Goal: Information Seeking & Learning: Find specific fact

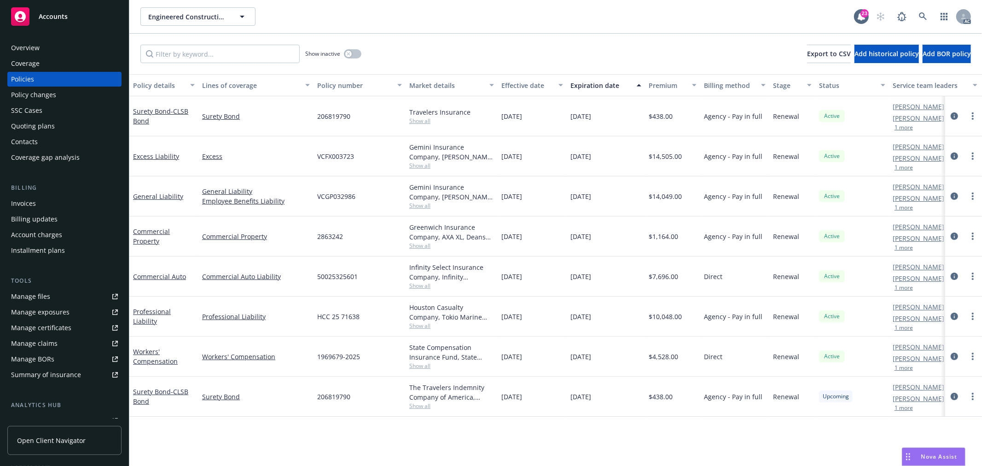
click at [903, 209] on button "1 more" at bounding box center [903, 208] width 18 height 6
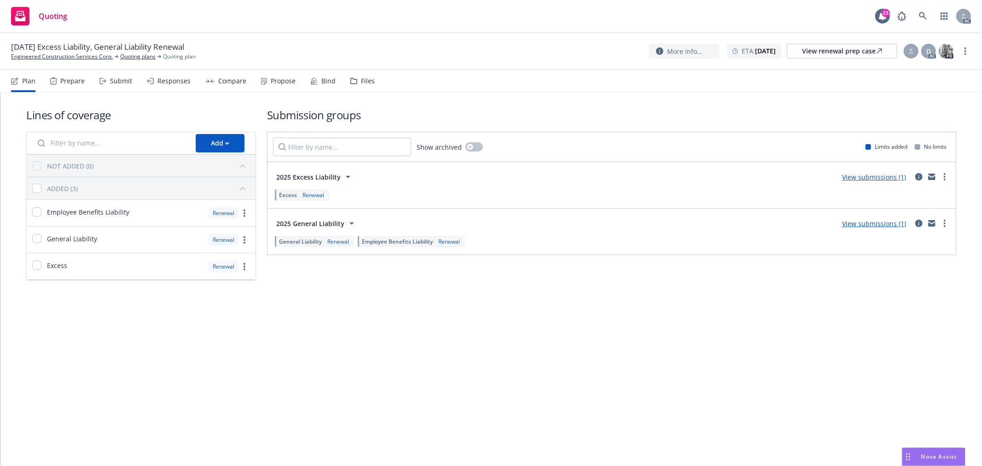
click at [129, 80] on div "Submit" at bounding box center [121, 80] width 22 height 7
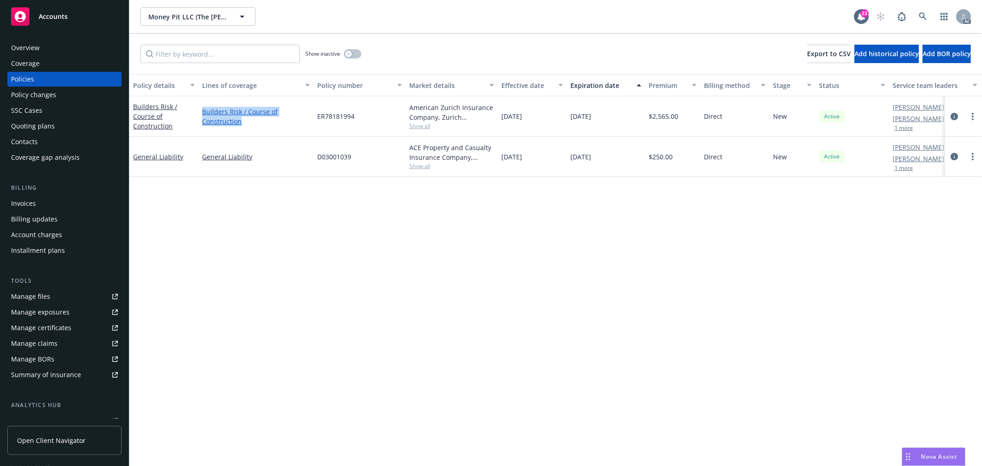
drag, startPoint x: 247, startPoint y: 122, endPoint x: 202, endPoint y: 110, distance: 46.7
click at [202, 110] on link "Builders Risk / Course of Construction" at bounding box center [256, 116] width 108 height 19
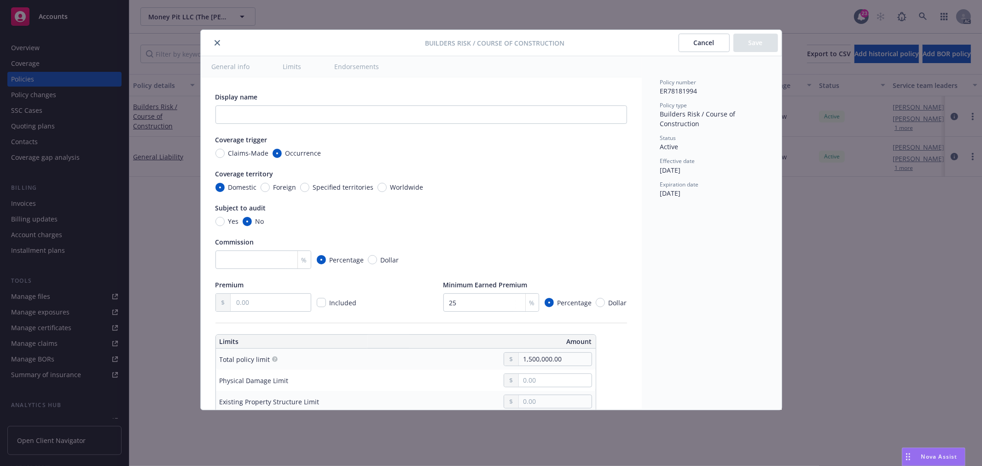
type textarea "x"
drag, startPoint x: 659, startPoint y: 114, endPoint x: 702, endPoint y: 123, distance: 44.3
click at [702, 123] on div "Policy number ER78181994 Policy type Builders Risk / Course of Construction Sta…" at bounding box center [712, 233] width 140 height 354
copy span "Builders Risk / Course of Construction"
drag, startPoint x: 882, startPoint y: 249, endPoint x: 707, endPoint y: 168, distance: 192.6
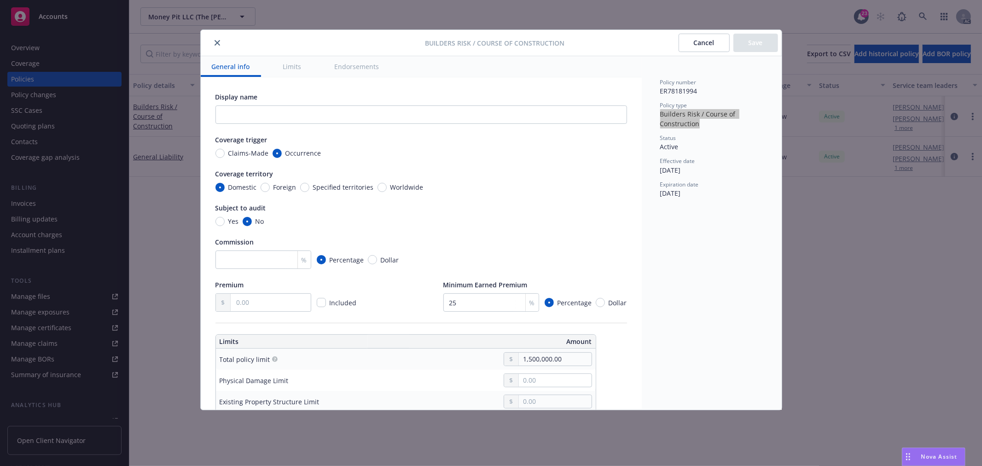
click at [882, 249] on div "Builders Risk / Course of Construction Cancel Save General info Limits Endorsem…" at bounding box center [491, 233] width 982 height 466
click at [218, 44] on icon "close" at bounding box center [217, 43] width 6 height 6
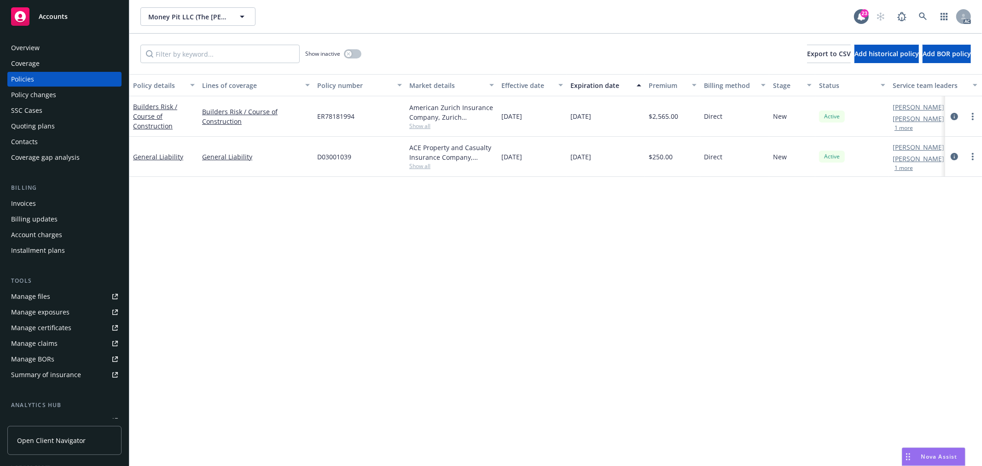
click at [53, 49] on div "Overview" at bounding box center [64, 48] width 107 height 15
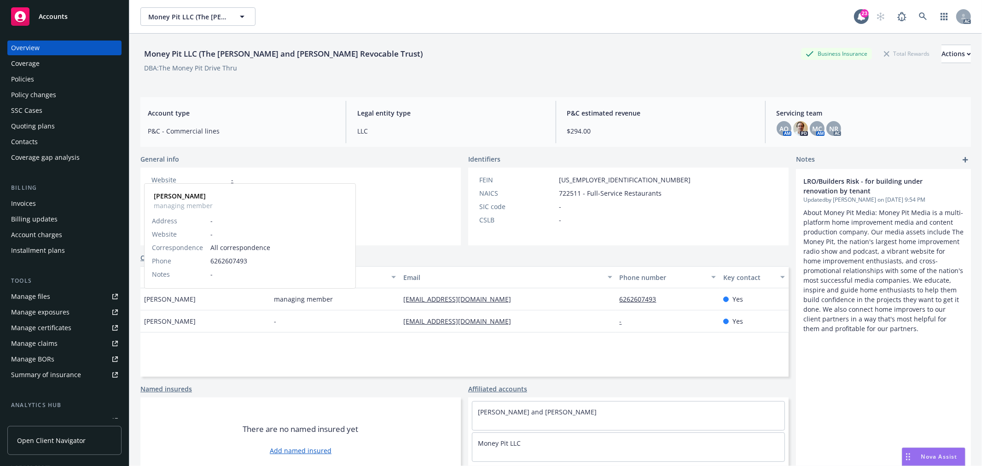
click at [159, 301] on span "Artemios Kefallinos" at bounding box center [170, 299] width 52 height 10
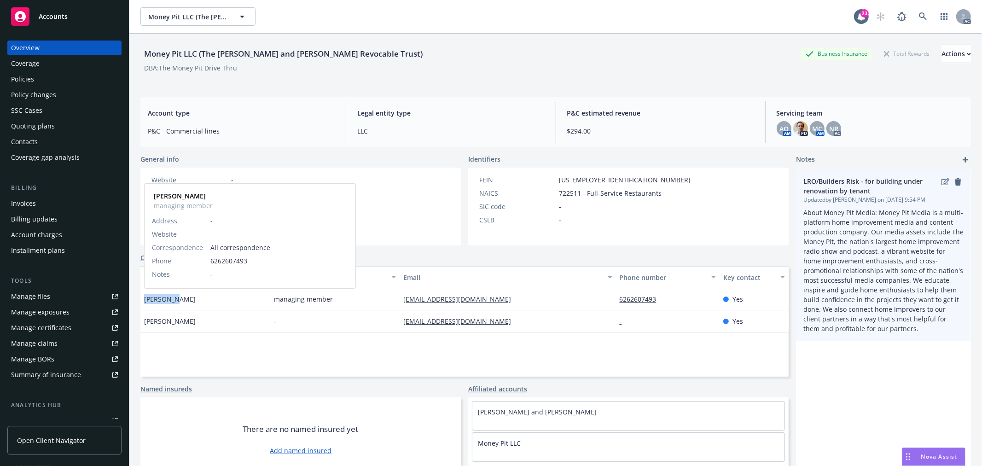
copy span "Artemios"
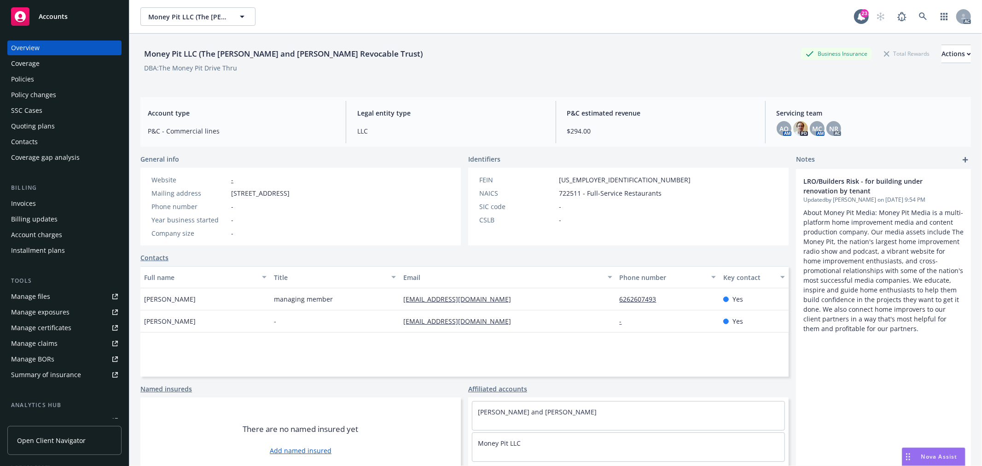
click at [158, 320] on span "Theoni Kefallinos" at bounding box center [170, 321] width 52 height 10
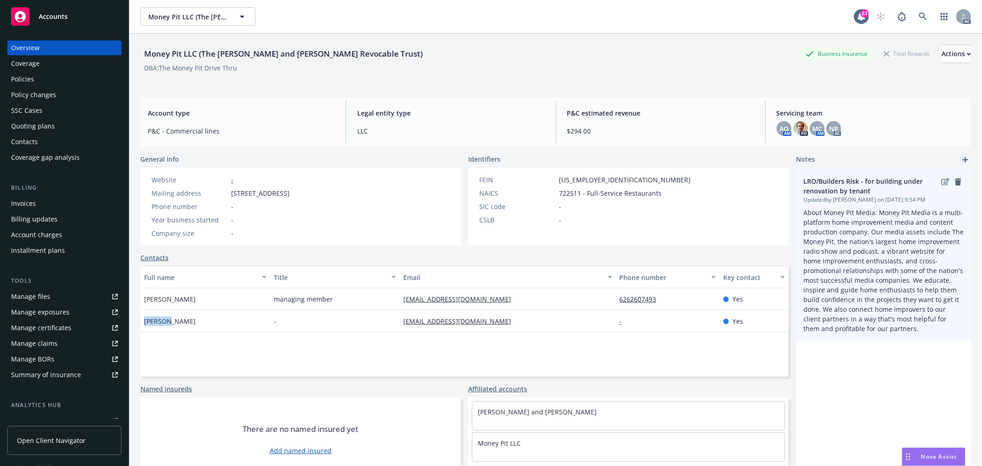
copy span "Theoni"
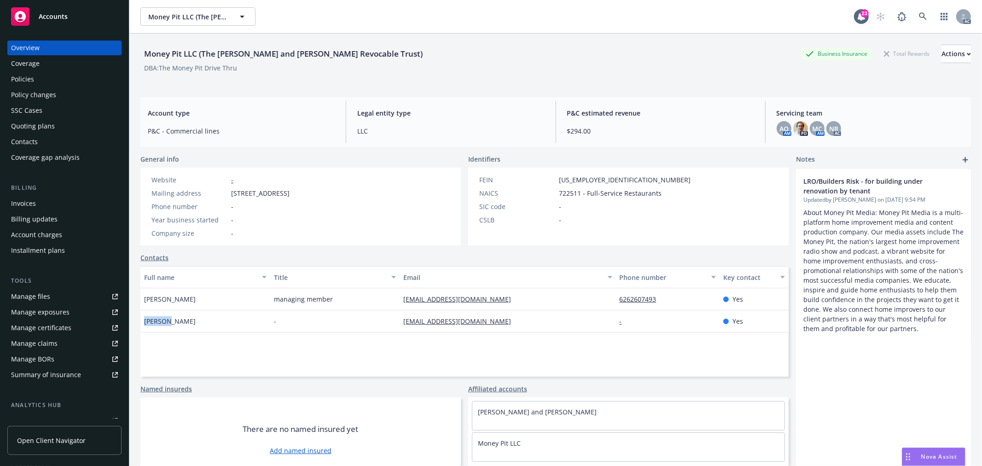
click at [41, 77] on div "Policies" at bounding box center [64, 79] width 107 height 15
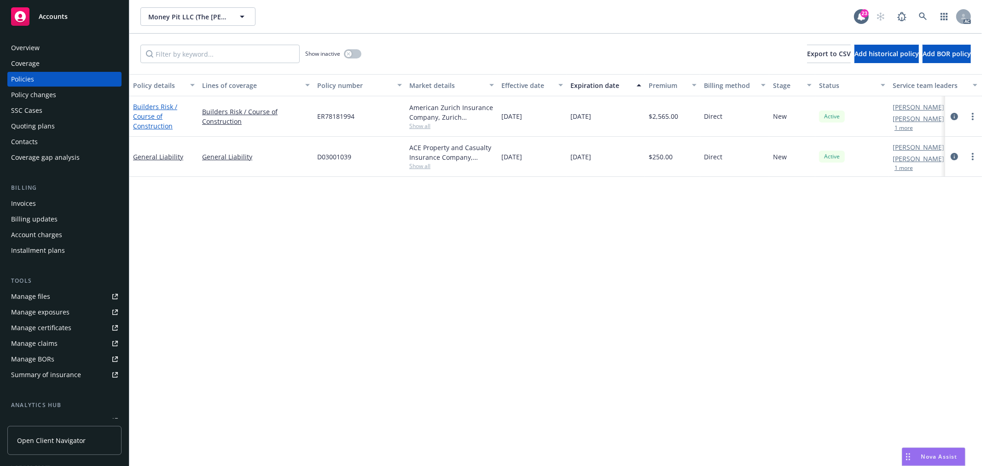
click at [153, 125] on link "Builders Risk / Course of Construction" at bounding box center [155, 116] width 44 height 28
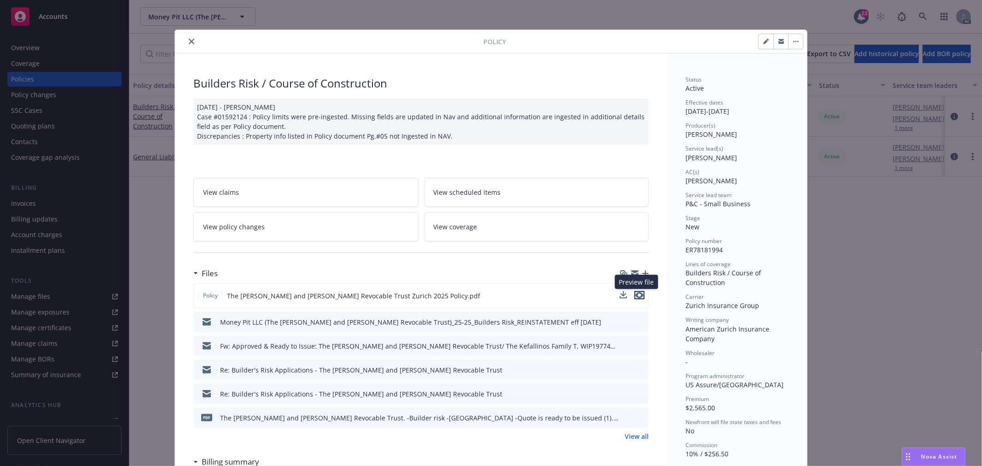
click at [635, 295] on icon "preview file" at bounding box center [639, 295] width 8 height 6
drag, startPoint x: 726, startPoint y: 157, endPoint x: 682, endPoint y: 159, distance: 44.7
click at [685, 159] on div "Service lead(s) Adessa Owens" at bounding box center [736, 153] width 103 height 17
copy span "Adessa Owens"
click at [685, 134] on span "Angelo Dionisiou" at bounding box center [711, 134] width 52 height 9
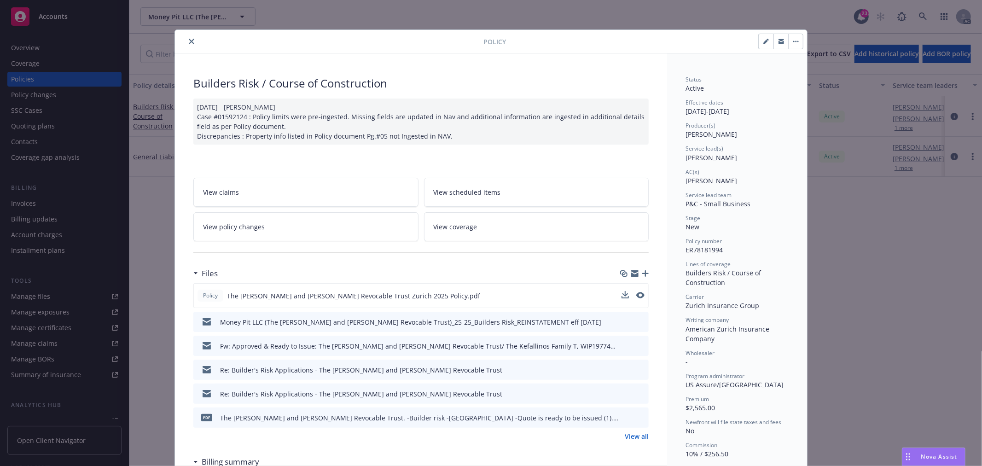
drag, startPoint x: 682, startPoint y: 133, endPoint x: 733, endPoint y: 137, distance: 51.2
click at [733, 137] on div "Producer(s) Angelo Dionisiou" at bounding box center [736, 130] width 103 height 17
copy span "Angelo Dionisiou"
click at [727, 159] on div "Service lead(s) Adessa Owens" at bounding box center [736, 153] width 103 height 17
drag, startPoint x: 727, startPoint y: 158, endPoint x: 682, endPoint y: 158, distance: 45.6
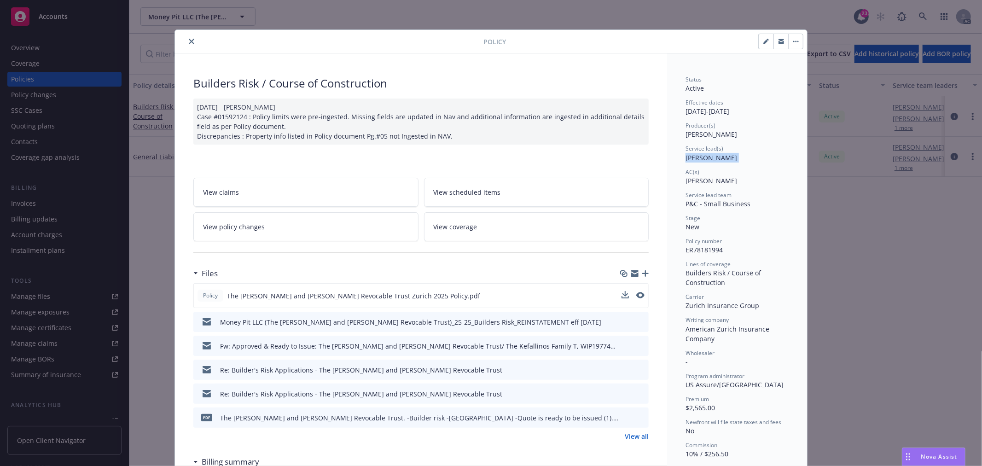
click at [685, 158] on div "Service lead(s) Adessa Owens" at bounding box center [736, 153] width 103 height 17
copy span "Adessa Owens"
click at [748, 202] on div "Service lead team P&C - Small Business" at bounding box center [736, 199] width 103 height 17
drag, startPoint x: 735, startPoint y: 133, endPoint x: 679, endPoint y: 135, distance: 56.2
click at [679, 135] on div "Status Active Effective dates 05/05/2025 - 11/05/2025 Producer(s) Angelo Dionis…" at bounding box center [737, 463] width 140 height 821
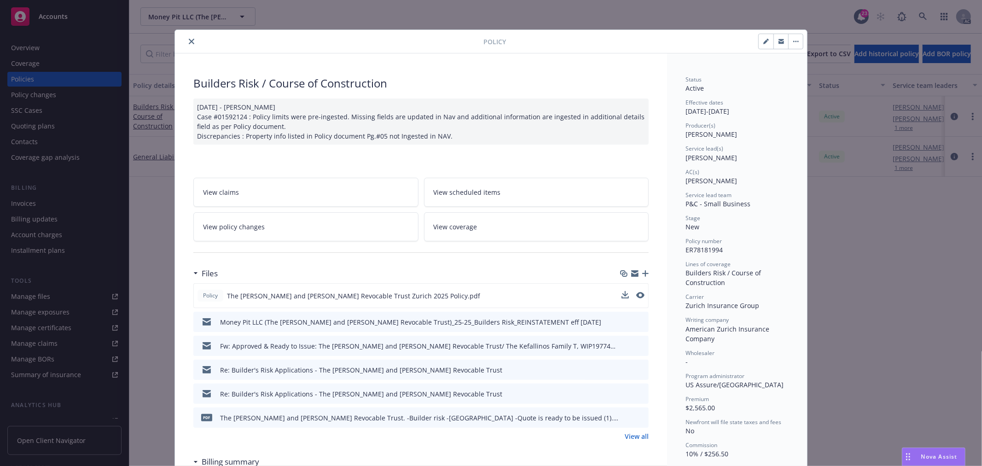
copy span "Angelo Dionisiou"
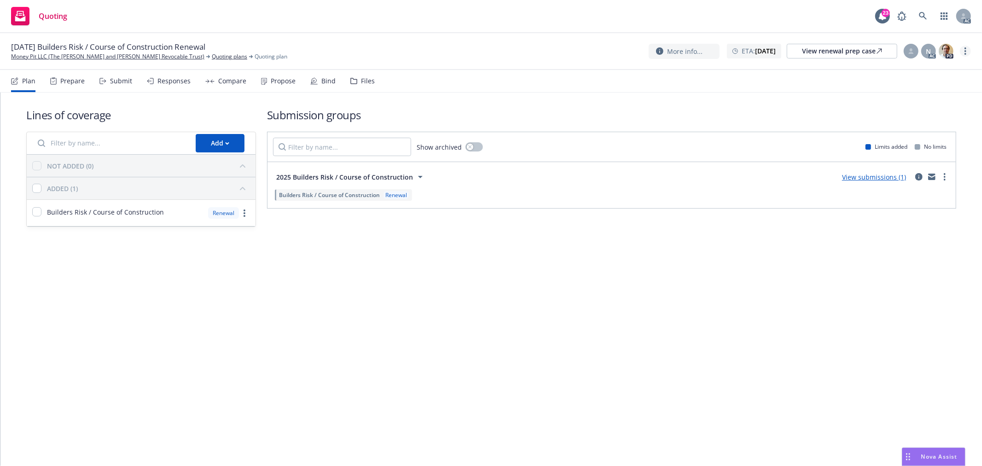
click at [966, 52] on icon "more" at bounding box center [965, 50] width 2 height 7
click at [928, 71] on link "Copy logging email" at bounding box center [919, 70] width 103 height 18
